Goal: Task Accomplishment & Management: Use online tool/utility

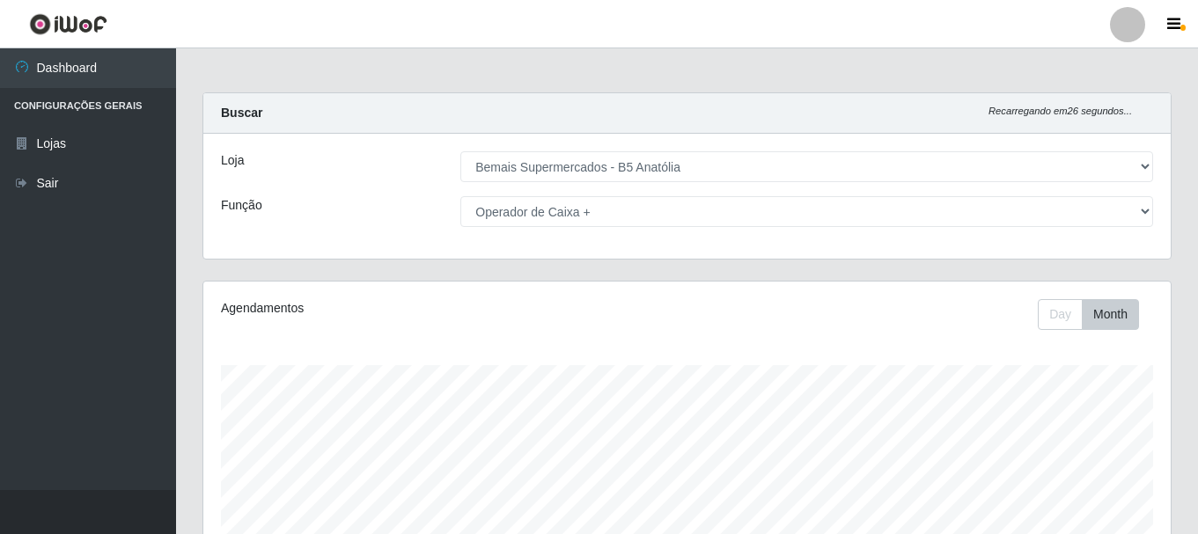
select select "405"
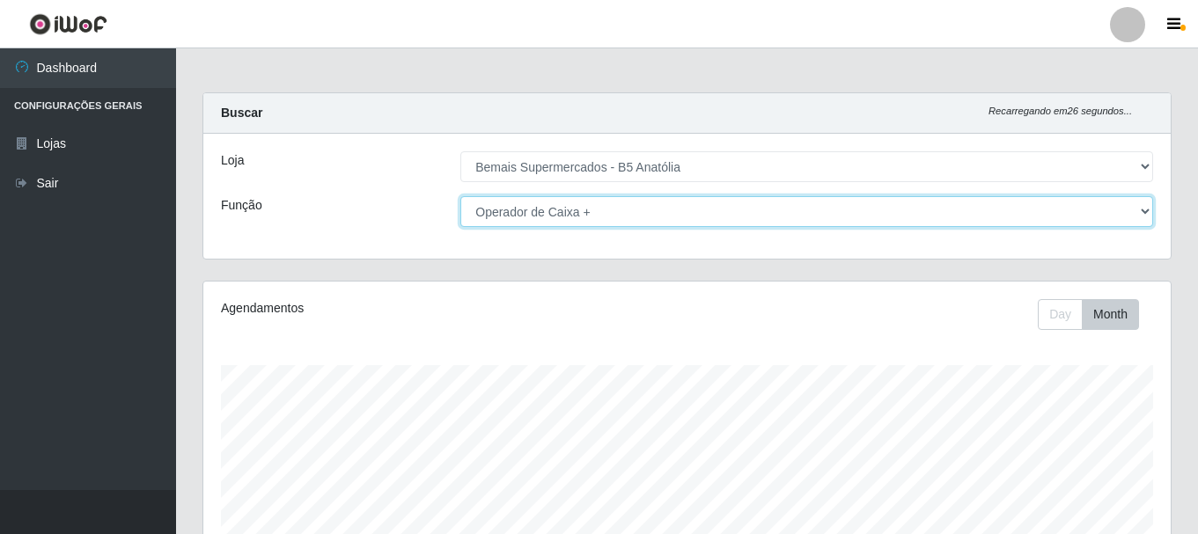
click at [682, 211] on select "[Selecione...] ASG ASG + ASG ++ Auxiliar de Estacionamento Auxiliar de Estacion…" at bounding box center [806, 211] width 693 height 31
select select "82"
click at [460, 196] on select "[Selecione...] ASG ASG + ASG ++ Auxiliar de Estacionamento Auxiliar de Estacion…" at bounding box center [806, 211] width 693 height 31
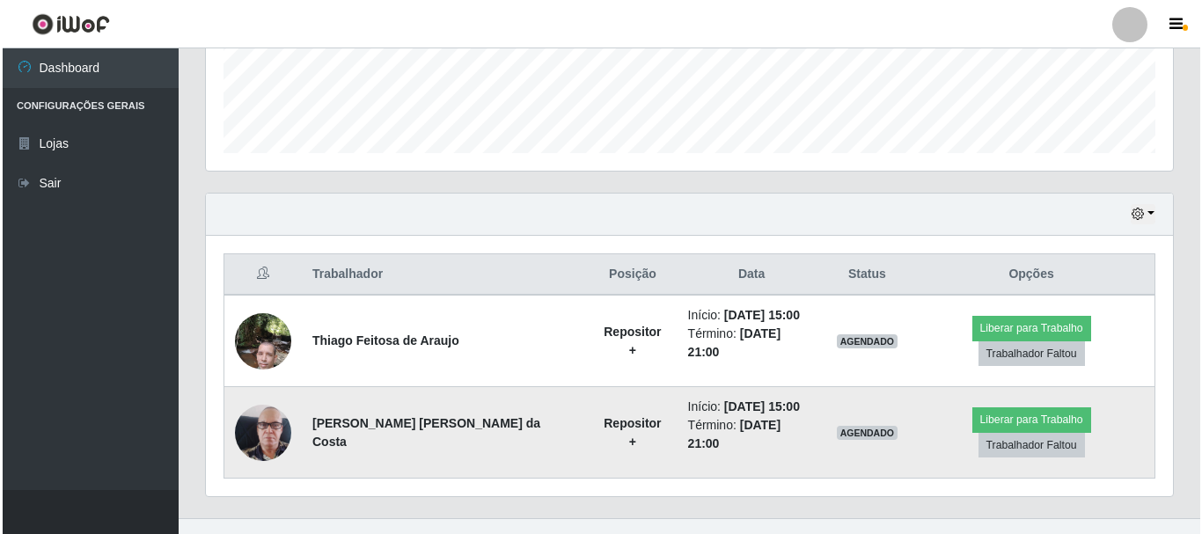
scroll to position [478, 0]
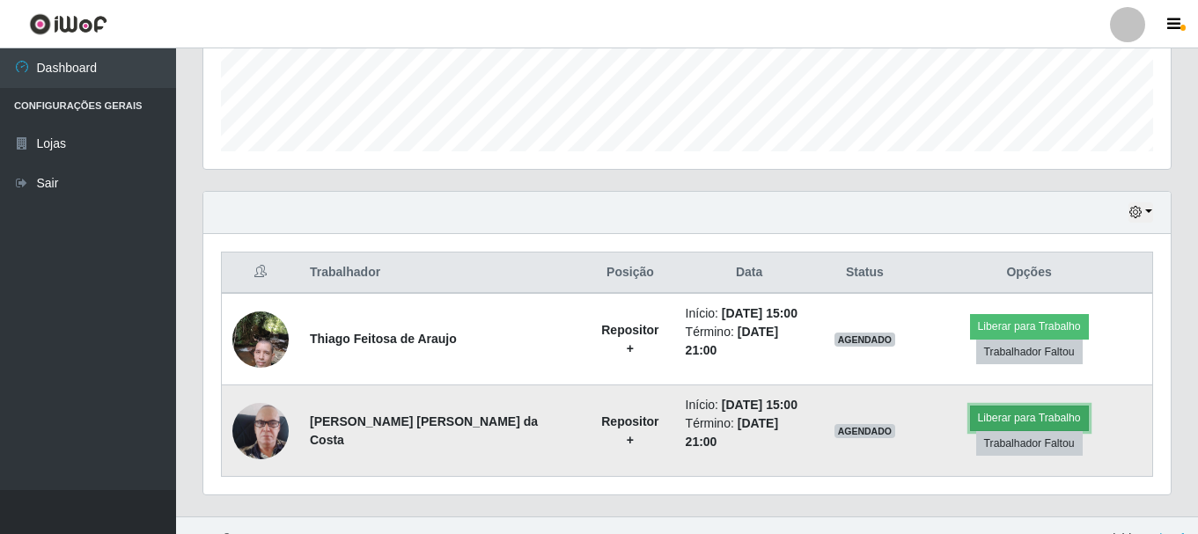
click at [975, 412] on button "Liberar para Trabalho" at bounding box center [1029, 418] width 119 height 25
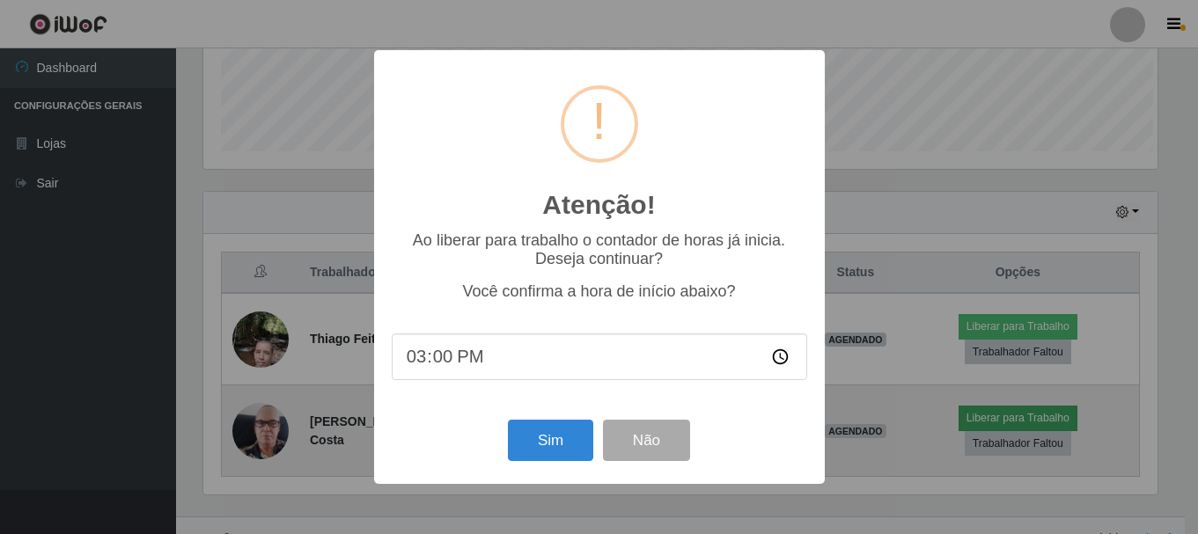
scroll to position [365, 958]
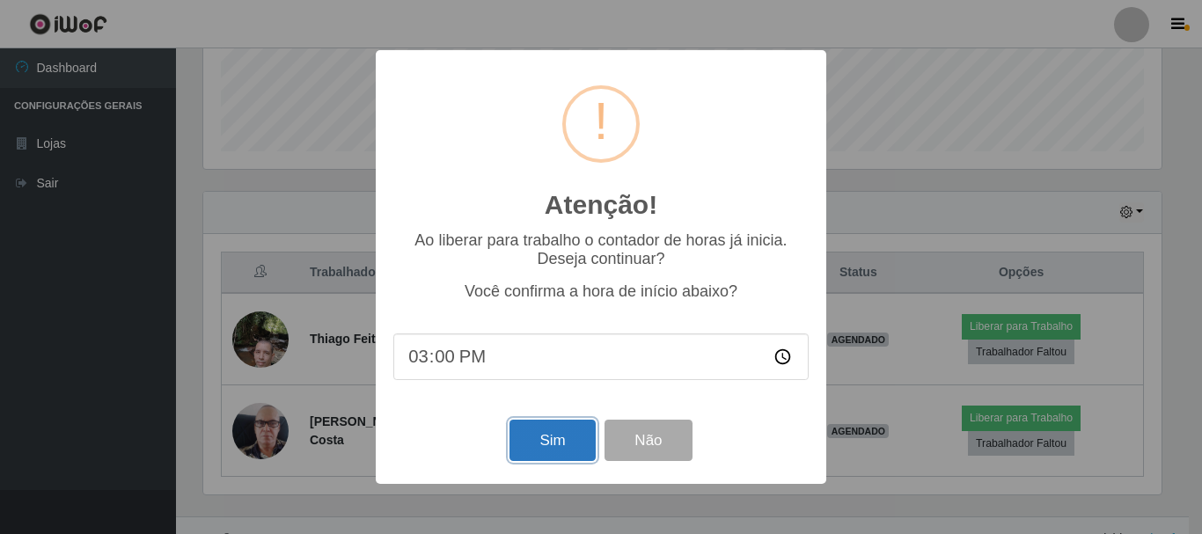
click at [576, 451] on button "Sim" at bounding box center [552, 440] width 85 height 41
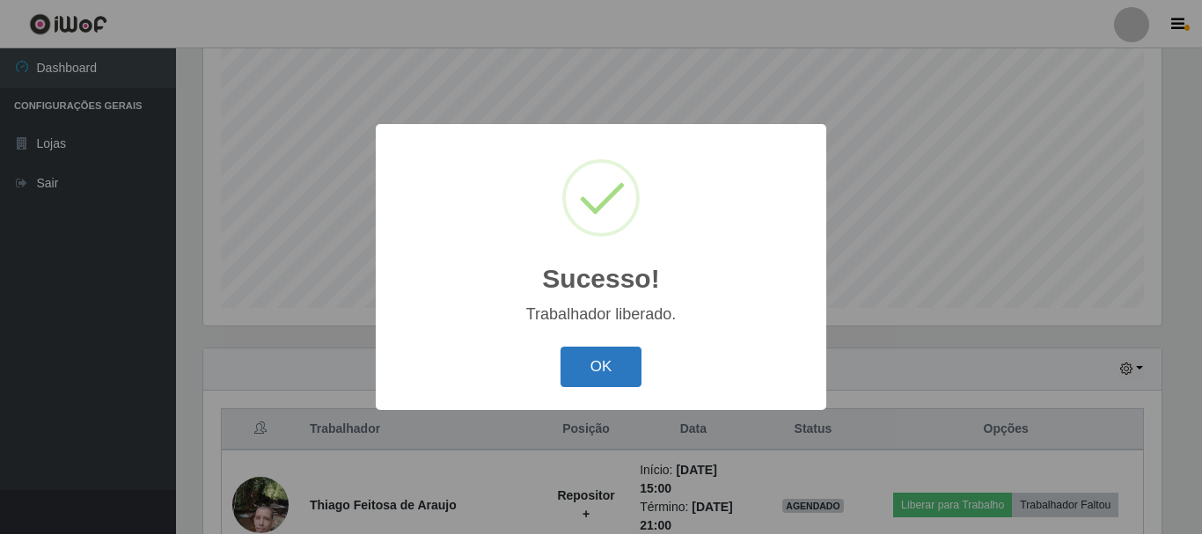
click at [614, 361] on button "OK" at bounding box center [602, 367] width 82 height 41
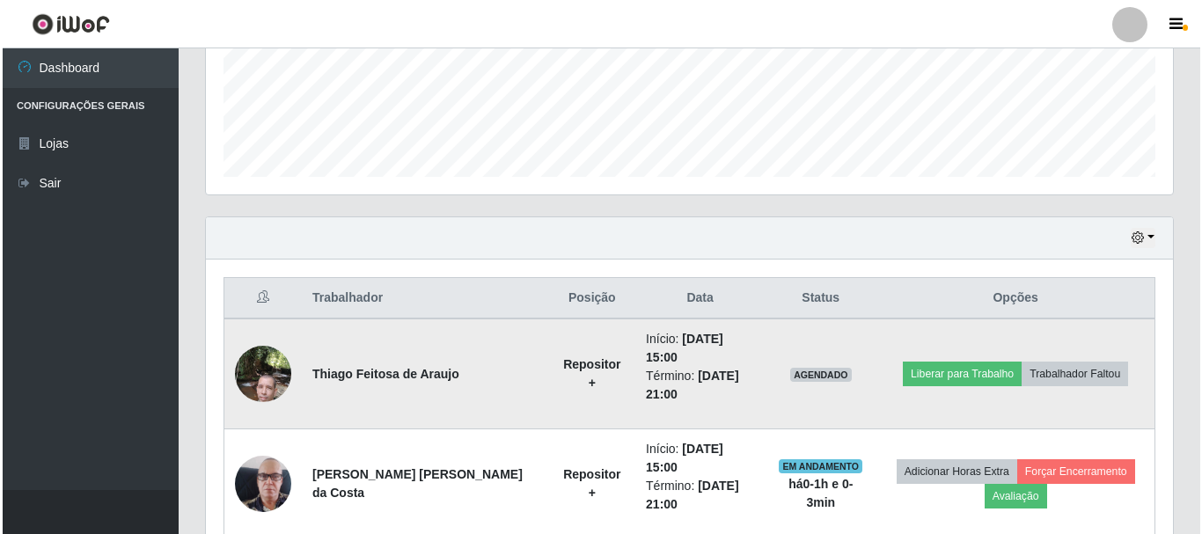
scroll to position [504, 0]
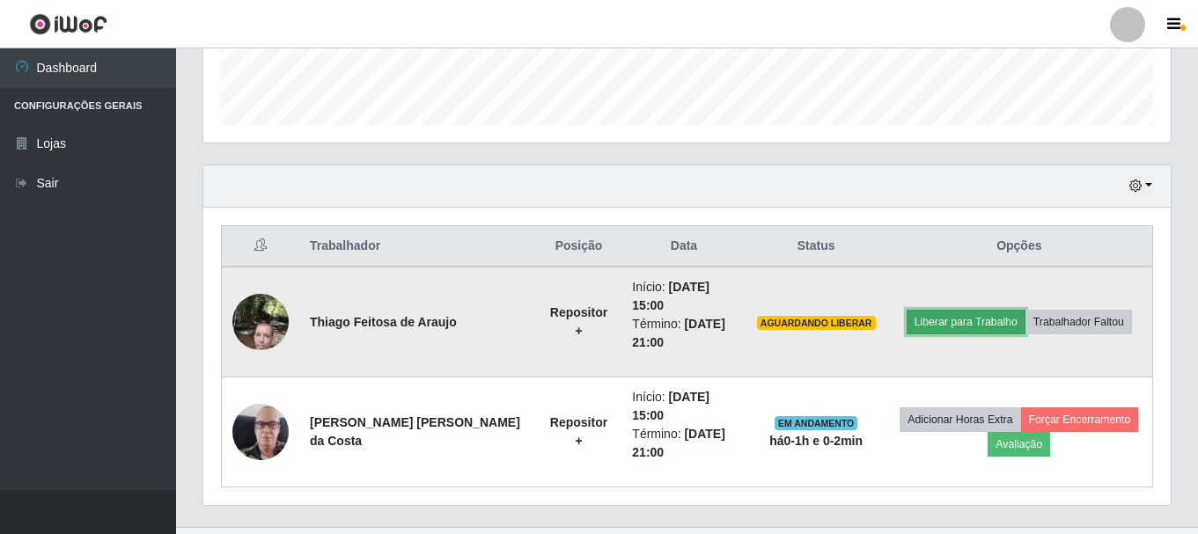
click at [954, 314] on button "Liberar para Trabalho" at bounding box center [965, 322] width 119 height 25
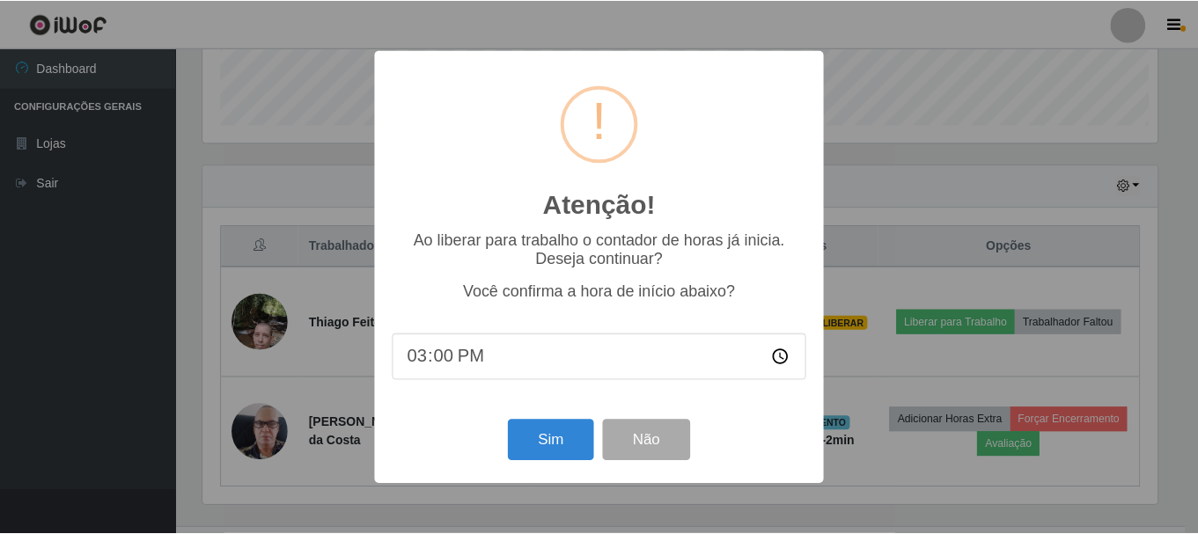
scroll to position [365, 958]
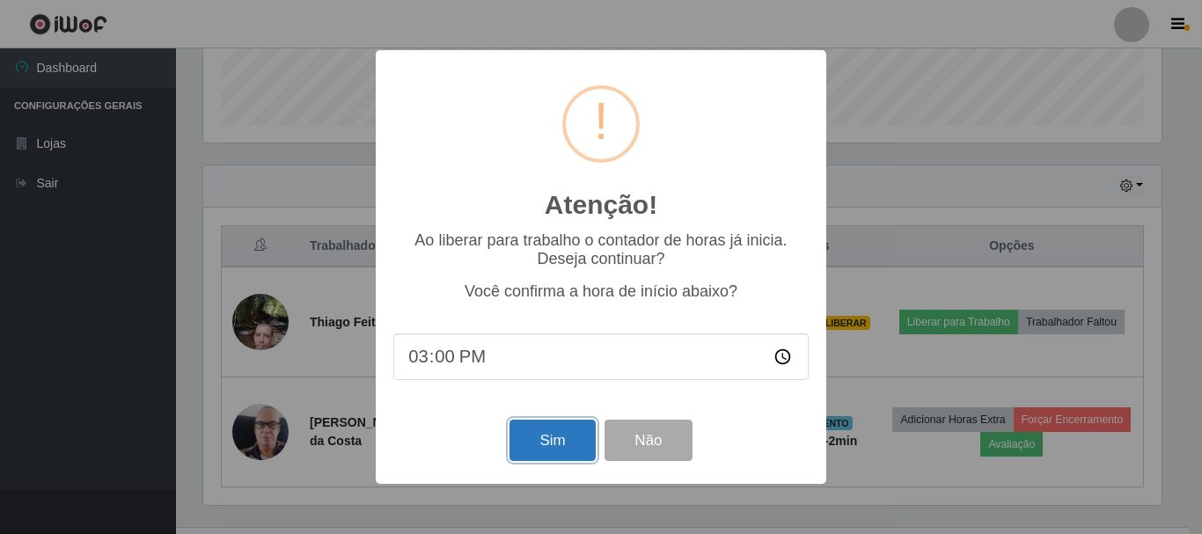
click at [545, 448] on button "Sim" at bounding box center [552, 440] width 85 height 41
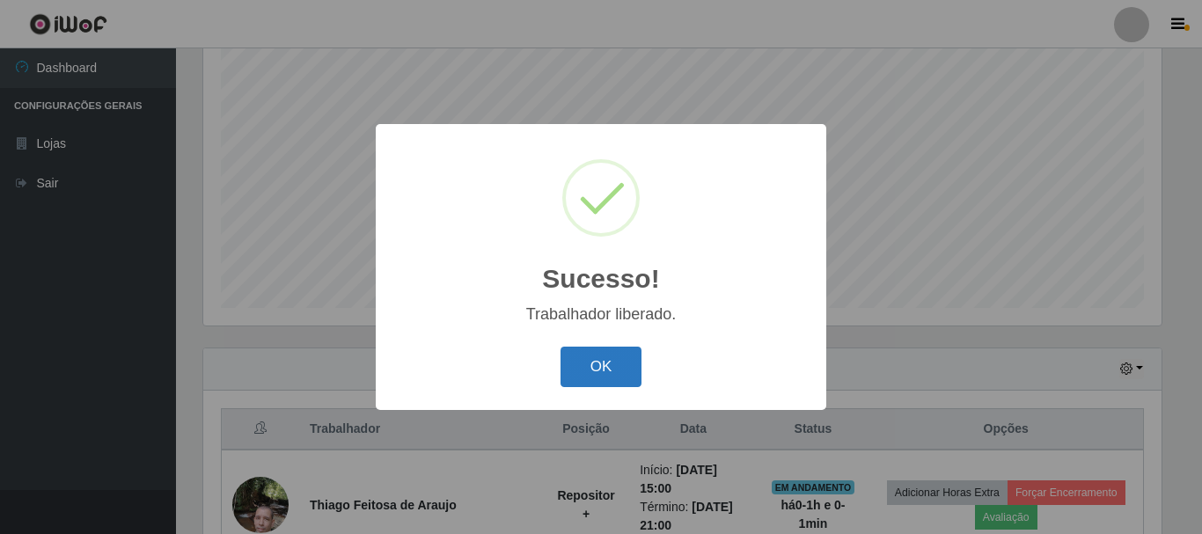
click at [604, 356] on button "OK" at bounding box center [602, 367] width 82 height 41
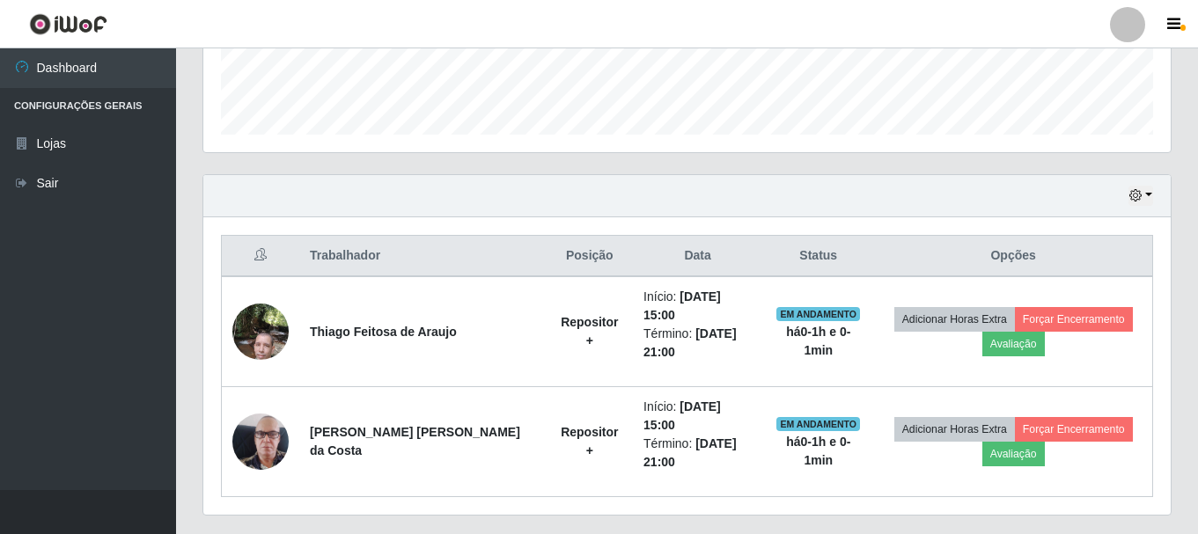
scroll to position [504, 0]
